Goal: Task Accomplishment & Management: Complete application form

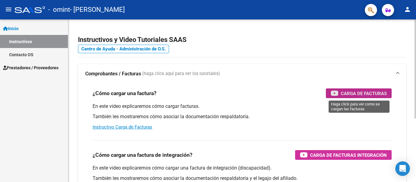
click at [363, 91] on span "Carga de Facturas" at bounding box center [363, 94] width 46 height 8
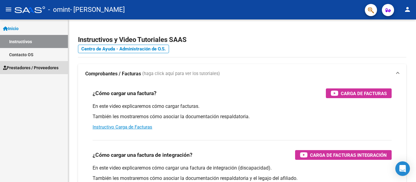
click at [23, 67] on span "Prestadores / Proveedores" at bounding box center [30, 67] width 55 height 7
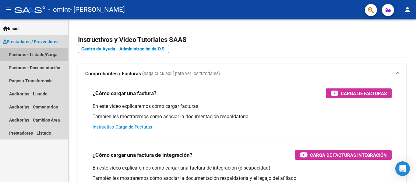
click at [51, 55] on link "Facturas - Listado/Carga" at bounding box center [34, 54] width 68 height 13
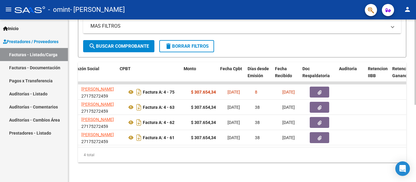
scroll to position [0, 179]
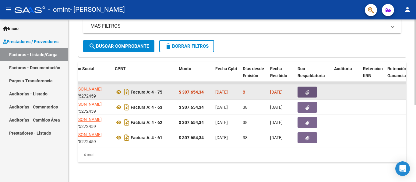
click at [311, 87] on button "button" at bounding box center [306, 92] width 19 height 11
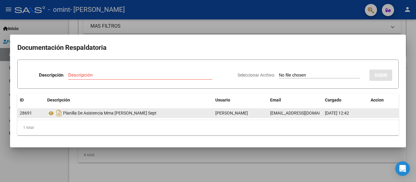
click at [77, 113] on div "Planilla De Asistencia Mma [PERSON_NAME] Sept" at bounding box center [128, 113] width 163 height 10
click at [379, 113] on datatable-body-cell at bounding box center [383, 113] width 30 height 9
drag, startPoint x: 118, startPoint y: 112, endPoint x: 115, endPoint y: 117, distance: 6.0
click at [115, 117] on div "Planilla De Asistencia Mma [PERSON_NAME] Sept" at bounding box center [128, 113] width 163 height 10
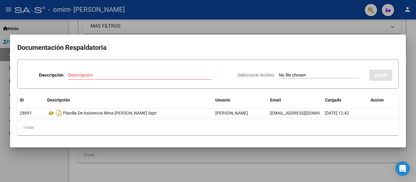
drag, startPoint x: 254, startPoint y: 76, endPoint x: 285, endPoint y: 76, distance: 31.0
click at [256, 76] on span "Seleccionar Archivo" at bounding box center [255, 75] width 37 height 5
click at [279, 76] on input "Seleccionar Archivo" at bounding box center [319, 76] width 81 height 6
type input "C:\fakepath\planilla-asistencia MMA [PERSON_NAME] SEPT.pdf"
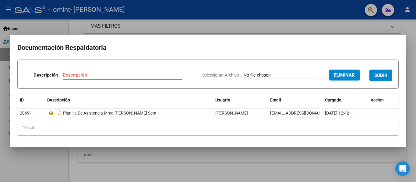
click at [377, 77] on span "SUBIR" at bounding box center [380, 75] width 13 height 5
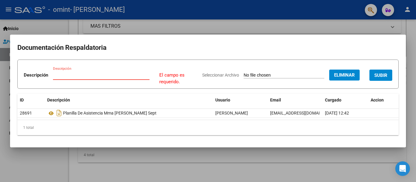
click at [69, 75] on input "Descripción" at bounding box center [101, 74] width 96 height 5
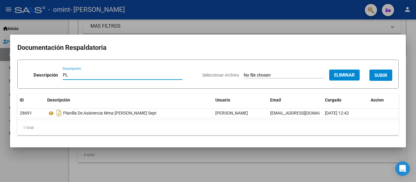
type input "P"
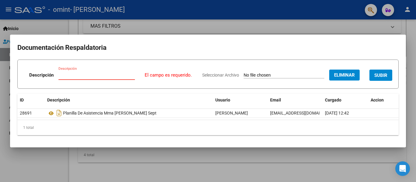
type input "p"
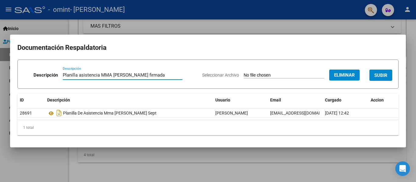
type input "Planilla asistencia MMA [PERSON_NAME] firmada"
click at [385, 77] on span "SUBIR" at bounding box center [380, 75] width 13 height 5
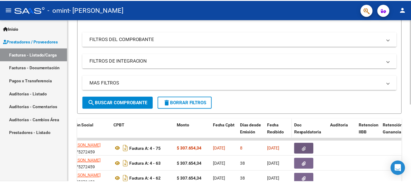
scroll to position [0, 0]
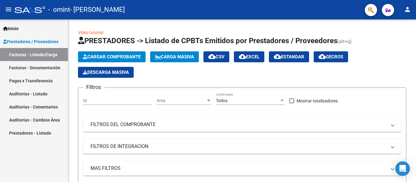
click at [406, 11] on mat-icon "person" at bounding box center [406, 9] width 7 height 7
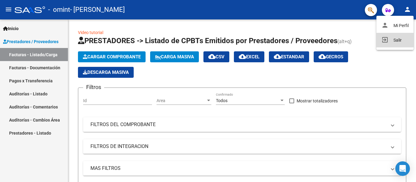
click at [395, 39] on button "exit_to_app Salir" at bounding box center [394, 40] width 37 height 15
